Goal: Register for event/course

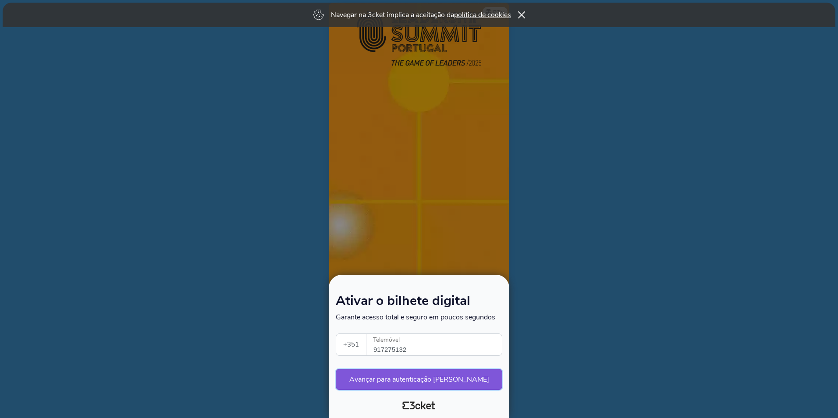
click at [411, 377] on button "Avançar para autenticação [PERSON_NAME]" at bounding box center [419, 379] width 167 height 21
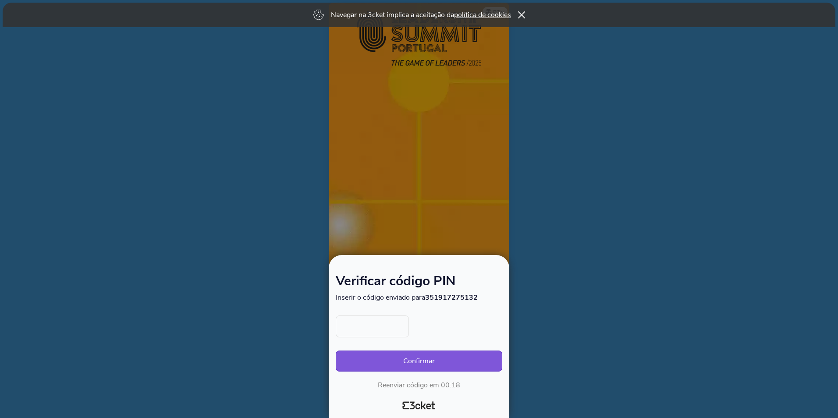
click at [378, 323] on input "text" at bounding box center [372, 327] width 73 height 22
type input "4591"
click at [416, 360] on button "Confirmar" at bounding box center [419, 361] width 167 height 21
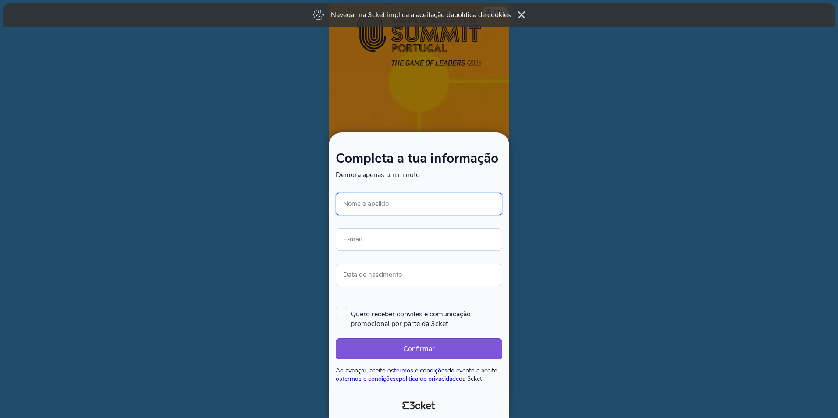
click at [404, 202] on input "Nome e apelido" at bounding box center [419, 204] width 167 height 22
type input "[PERSON_NAME] [PERSON_NAME]"
click at [395, 239] on input "E-mail" at bounding box center [419, 239] width 167 height 22
type input "[EMAIL_ADDRESS][DOMAIN_NAME]"
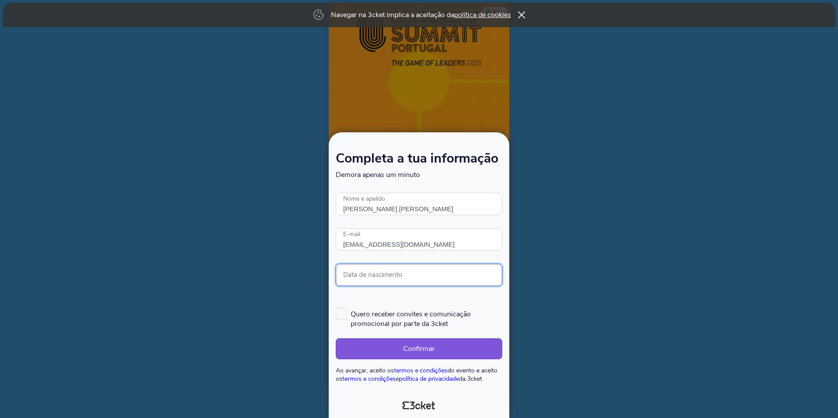
click at [406, 273] on input "Data de nascimento" at bounding box center [419, 275] width 167 height 22
click at [343, 311] on label "Quero receber convites e comunicação promocional por parte da 3cket" at bounding box center [419, 318] width 167 height 21
click at [337, 308] on input "Quero receber convites e comunicação promocional por parte da 3cket" at bounding box center [336, 307] width 1 height 1
checkbox input "true"
click at [412, 352] on button "Confirmar" at bounding box center [419, 348] width 167 height 21
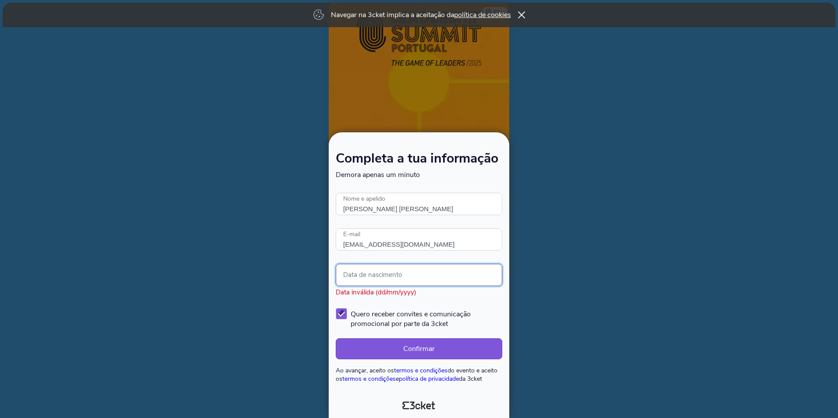
click at [440, 272] on input "Data de nascimento" at bounding box center [419, 275] width 167 height 22
type input "[DATE]"
click at [427, 347] on button "Confirmar" at bounding box center [419, 348] width 167 height 21
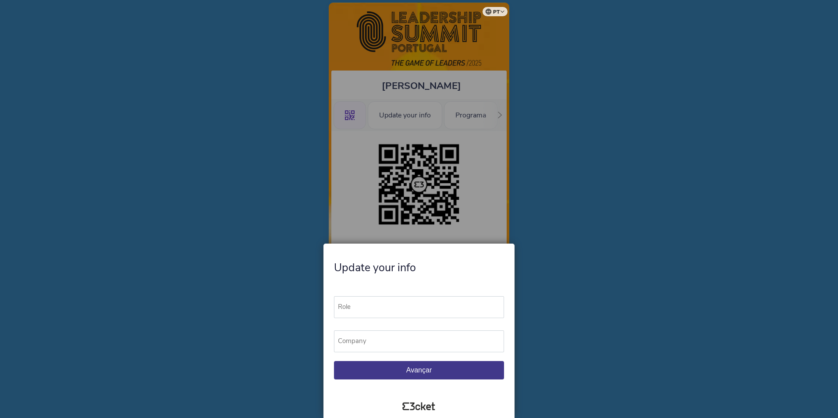
click at [393, 306] on label "Role" at bounding box center [423, 306] width 178 height 21
click at [393, 306] on input "Role" at bounding box center [419, 307] width 170 height 22
type input "Director"
click at [417, 338] on label "Company" at bounding box center [423, 340] width 178 height 21
click at [417, 338] on input "Company" at bounding box center [419, 341] width 170 height 22
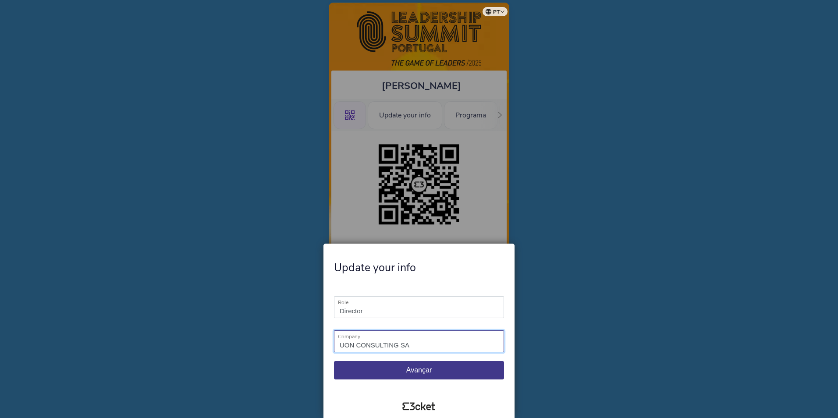
type input "UON CONSULTING SA"
click at [427, 370] on span "Avançar" at bounding box center [418, 369] width 25 height 7
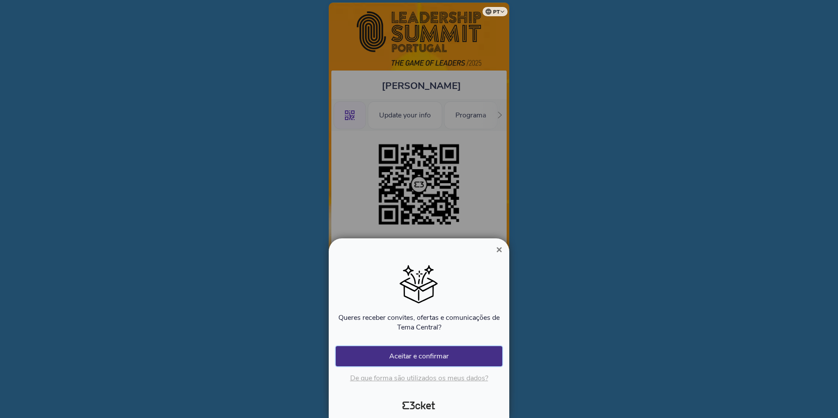
click at [426, 357] on button "Aceitar e confirmar" at bounding box center [419, 356] width 167 height 20
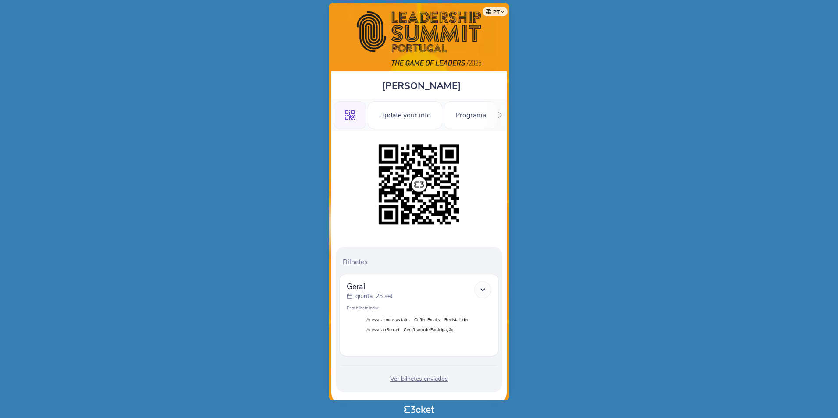
click at [483, 290] on icon at bounding box center [482, 289] width 7 height 7
click at [419, 378] on div "Ver bilhetes enviados" at bounding box center [419, 379] width 160 height 9
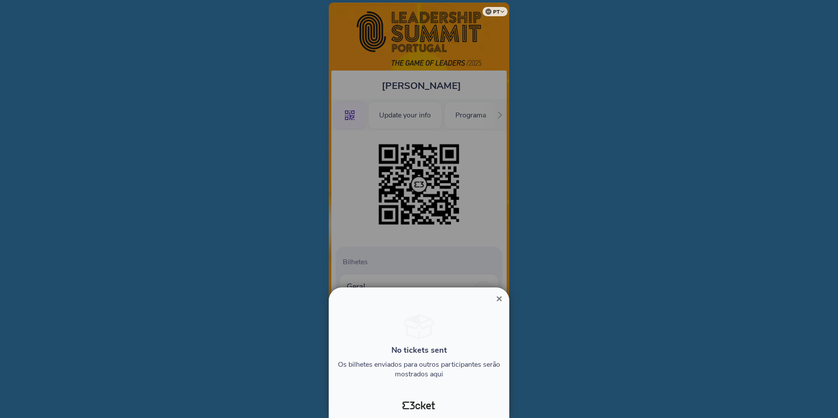
click at [498, 298] on span "×" at bounding box center [499, 299] width 6 height 12
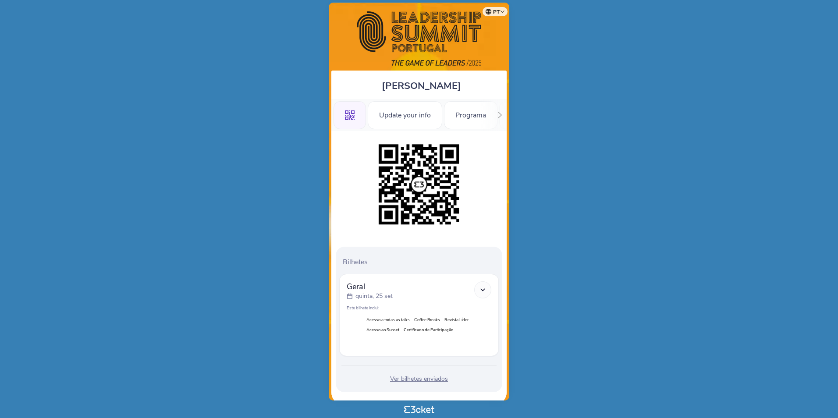
click at [487, 116] on div ".st0{fill-rule:evenodd;clip-rule:evenodd;} Update your info Programa Oradores P…" at bounding box center [418, 115] width 175 height 32
click at [501, 113] on icon at bounding box center [499, 115] width 7 height 7
